Goal: Task Accomplishment & Management: Use online tool/utility

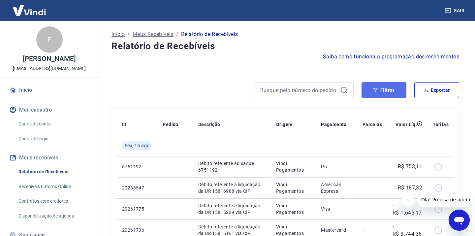
drag, startPoint x: 378, startPoint y: 88, endPoint x: 372, endPoint y: 91, distance: 6.8
click at [375, 90] on button "Filtros" at bounding box center [384, 90] width 45 height 16
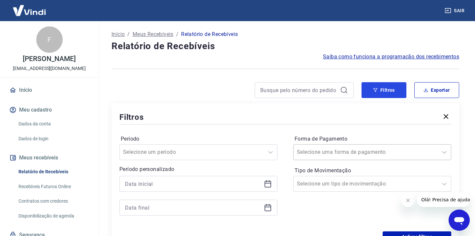
scroll to position [37, 0]
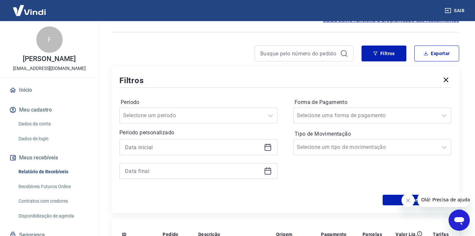
click at [266, 145] on icon at bounding box center [268, 147] width 8 height 8
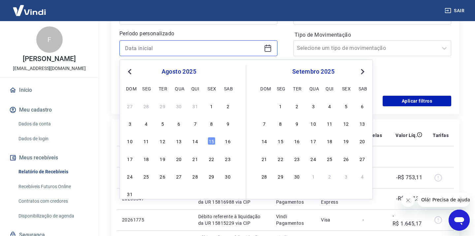
scroll to position [147, 0]
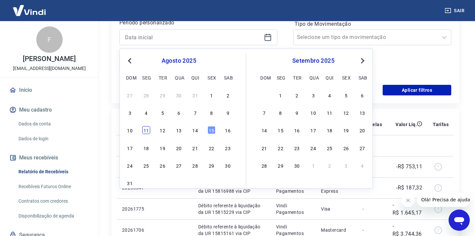
click at [146, 131] on div "11" at bounding box center [146, 130] width 8 height 8
type input "[DATE]"
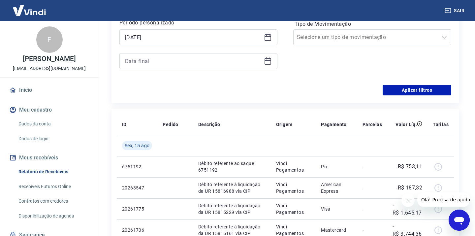
click at [268, 64] on icon at bounding box center [268, 61] width 7 height 7
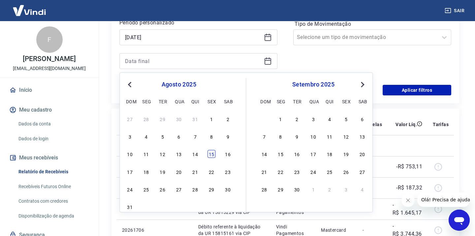
click at [209, 154] on div "15" at bounding box center [212, 154] width 8 height 8
type input "[DATE]"
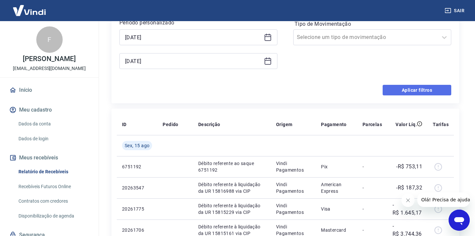
click at [418, 90] on button "Aplicar filtros" at bounding box center [417, 90] width 69 height 11
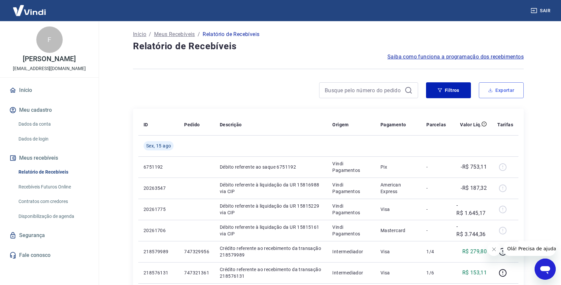
click at [495, 97] on button "Exportar" at bounding box center [501, 90] width 45 height 16
type input "[DATE]"
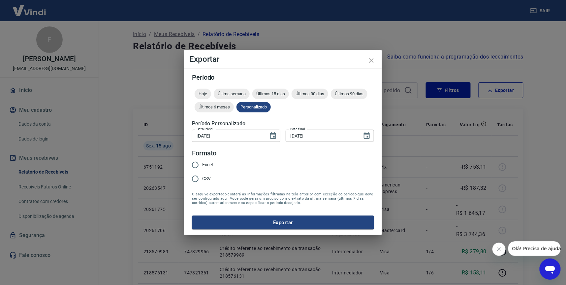
click at [197, 167] on input "Excel" at bounding box center [195, 165] width 14 height 14
radio input "true"
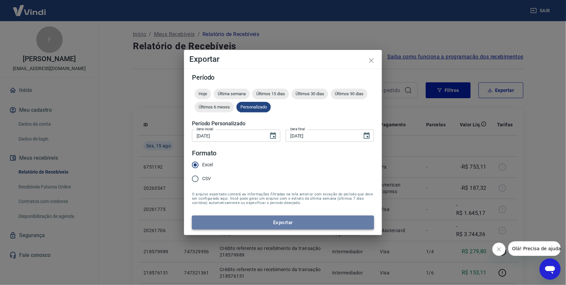
click at [240, 224] on button "Exportar" at bounding box center [283, 222] width 182 height 14
